Goal: Information Seeking & Learning: Find specific fact

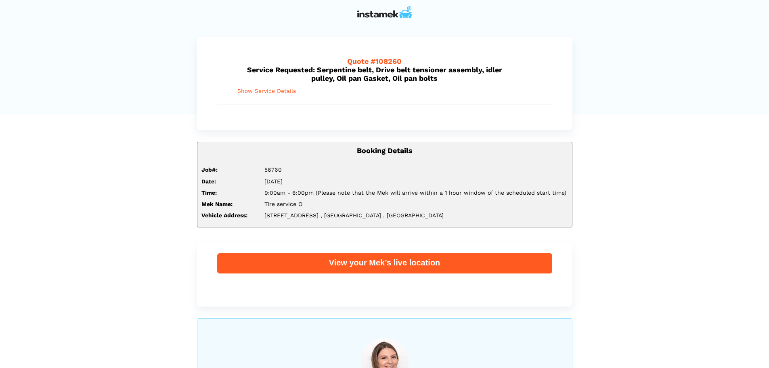
click at [287, 90] on span "Show Service Details" at bounding box center [266, 91] width 59 height 7
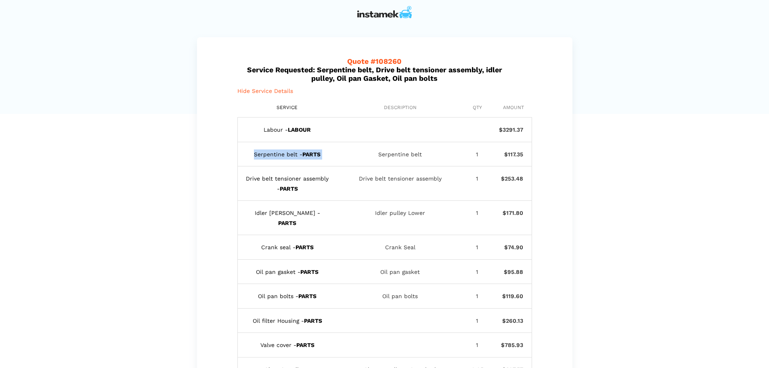
drag, startPoint x: 254, startPoint y: 154, endPoint x: 346, endPoint y: 155, distance: 91.6
click at [346, 155] on div "Serpentine belt - PARTS Serpentine belt 1 $117.35" at bounding box center [384, 154] width 295 height 25
click at [417, 156] on div "Serpentine belt" at bounding box center [400, 154] width 117 height 10
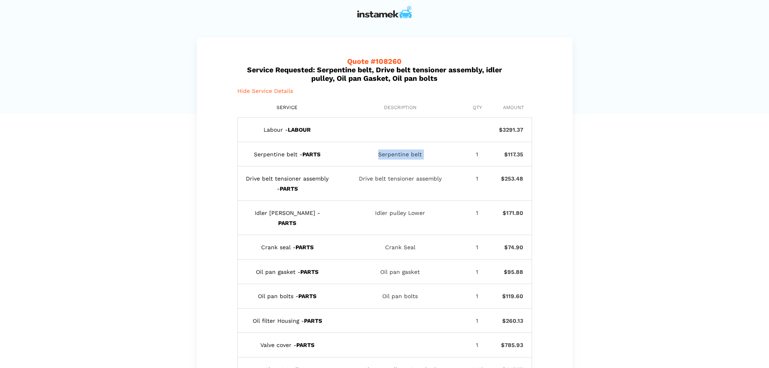
copy div "Serpentine belt"
drag, startPoint x: 360, startPoint y: 178, endPoint x: 443, endPoint y: 176, distance: 83.2
click at [443, 176] on div "Drive belt tensioner assembly" at bounding box center [400, 184] width 117 height 20
copy div "Drive belt tensioner assembly"
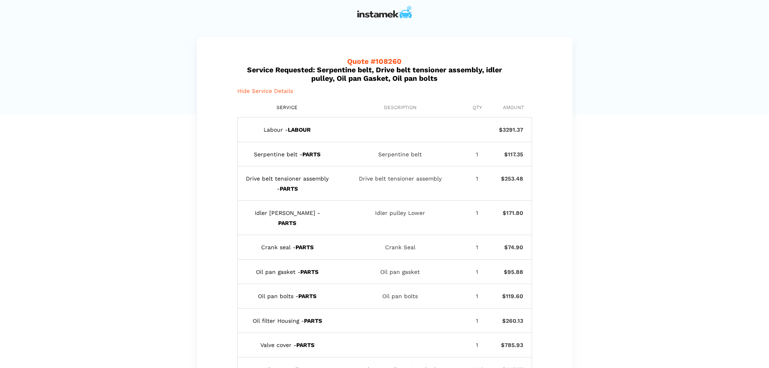
drag, startPoint x: 376, startPoint y: 215, endPoint x: 434, endPoint y: 215, distance: 57.7
click at [434, 215] on div "Idler pulley Lower" at bounding box center [400, 218] width 117 height 20
copy div "Idler pulley Lower"
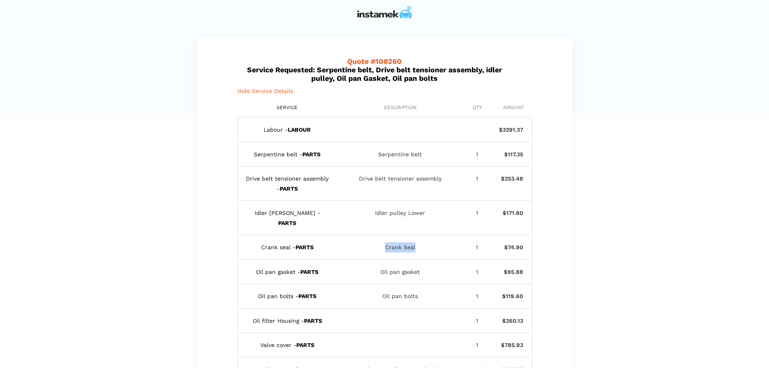
drag, startPoint x: 386, startPoint y: 238, endPoint x: 421, endPoint y: 238, distance: 35.1
click at [421, 242] on div "Crank Seal" at bounding box center [400, 247] width 117 height 10
copy div "Crank Seal"
drag, startPoint x: 381, startPoint y: 261, endPoint x: 424, endPoint y: 262, distance: 43.2
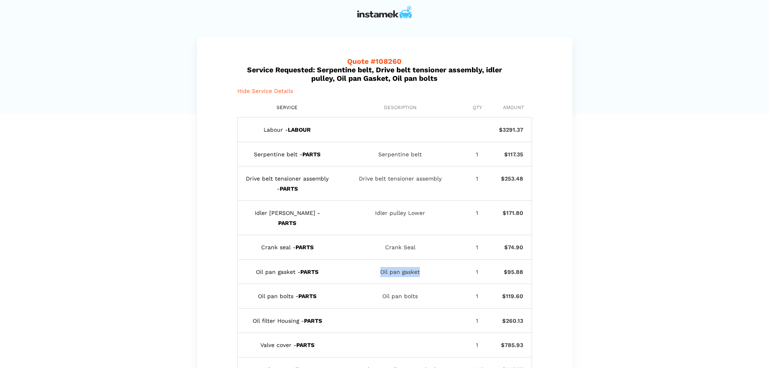
click at [424, 267] on div "Oil pan gasket" at bounding box center [400, 272] width 117 height 10
copy div "Oil pan gasket"
drag, startPoint x: 383, startPoint y: 286, endPoint x: 425, endPoint y: 285, distance: 41.2
click at [425, 291] on div "Oil pan bolts" at bounding box center [400, 296] width 117 height 10
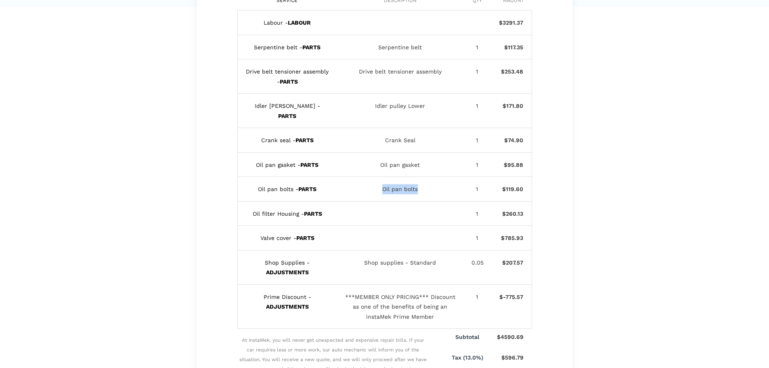
scroll to position [121, 0]
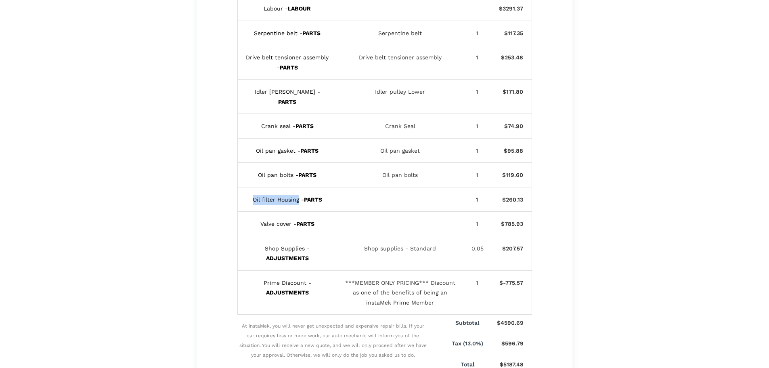
drag, startPoint x: 251, startPoint y: 189, endPoint x: 297, endPoint y: 189, distance: 46.4
click at [297, 195] on div "Oil filter Housing - PARTS" at bounding box center [287, 200] width 83 height 10
copy div "Oil filter Housing"
click at [6, 225] on div "Quote #108260 Service Requested: Serpentine belt, Drive belt tensioner assembly…" at bounding box center [384, 327] width 769 height 822
drag, startPoint x: 383, startPoint y: 167, endPoint x: 422, endPoint y: 166, distance: 38.8
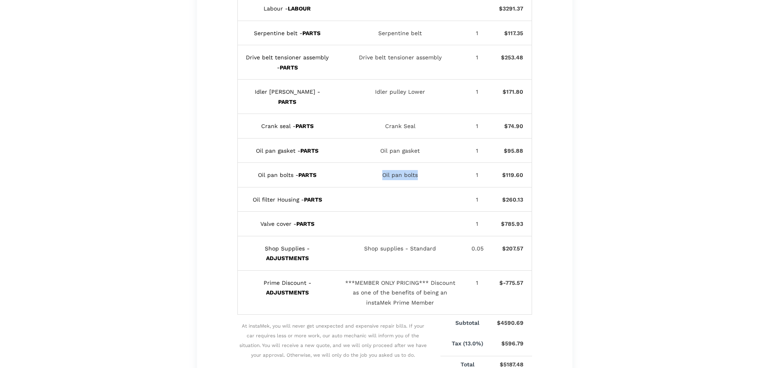
click at [422, 170] on div "Oil pan bolts" at bounding box center [400, 175] width 117 height 10
copy div "Oil pan bolts"
click at [54, 264] on div "Quote #108260 Service Requested: Serpentine belt, Drive belt tensioner assembly…" at bounding box center [384, 327] width 769 height 822
drag, startPoint x: 259, startPoint y: 215, endPoint x: 291, endPoint y: 214, distance: 31.5
click at [291, 219] on div "Valve cover - PARTS" at bounding box center [287, 224] width 83 height 10
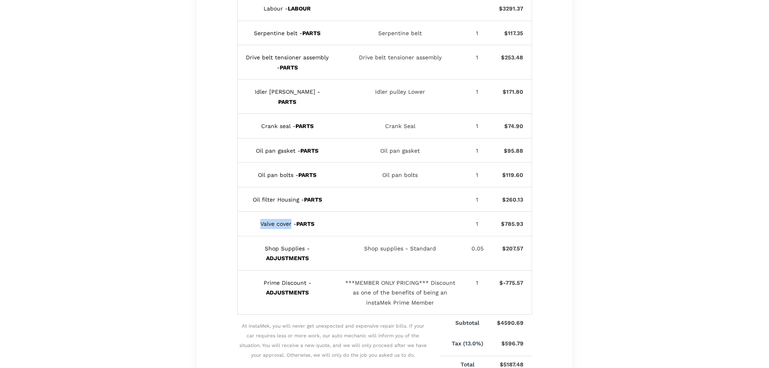
copy div "Valve cover"
click at [140, 282] on div "Quote #108260 Service Requested: Serpentine belt, Drive belt tensioner assembly…" at bounding box center [384, 327] width 769 height 822
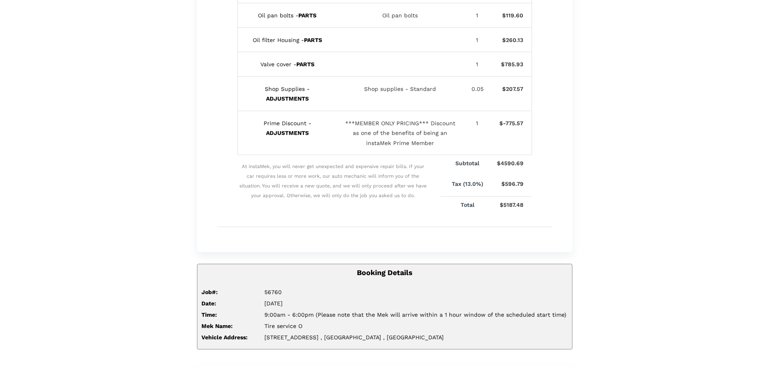
scroll to position [283, 0]
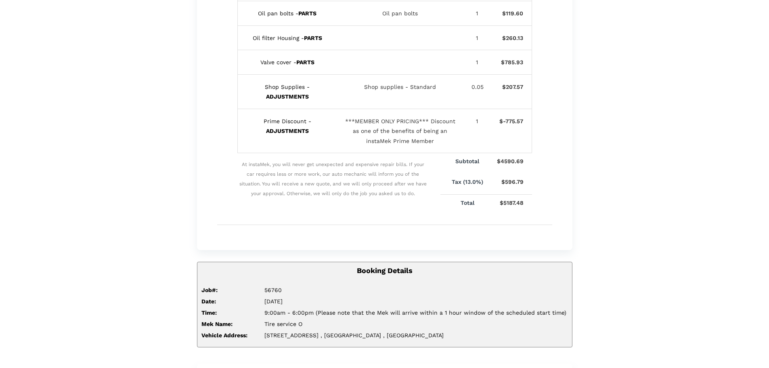
drag, startPoint x: 2, startPoint y: 153, endPoint x: 21, endPoint y: 159, distance: 19.8
click at [2, 153] on div "Quote #108260 Service Requested: Serpentine belt, Drive belt tensioner assembly…" at bounding box center [384, 166] width 769 height 822
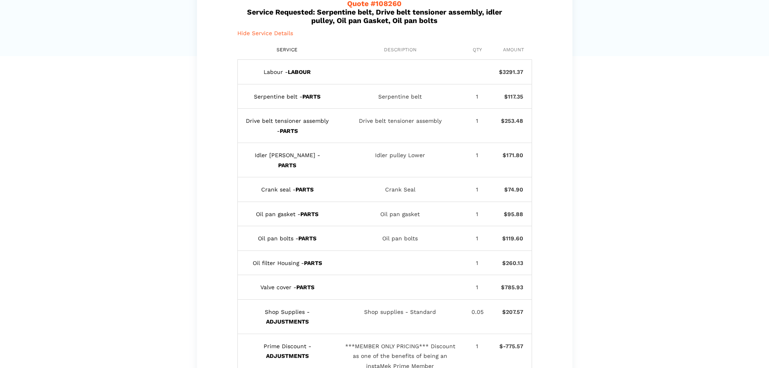
scroll to position [40, 0]
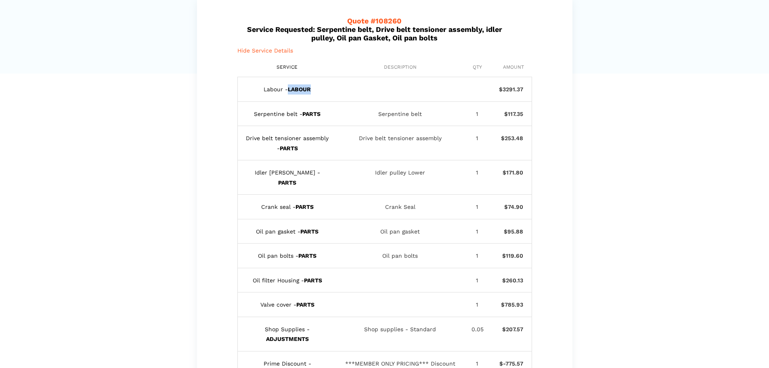
drag, startPoint x: 289, startPoint y: 89, endPoint x: 318, endPoint y: 88, distance: 29.9
click at [318, 88] on div "Labour - LABOUR" at bounding box center [287, 89] width 83 height 10
copy b "LABOUR"
